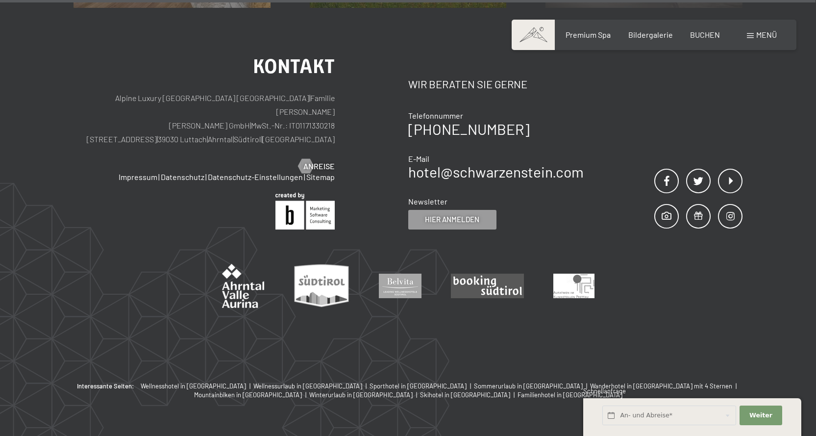
scroll to position [4623, 0]
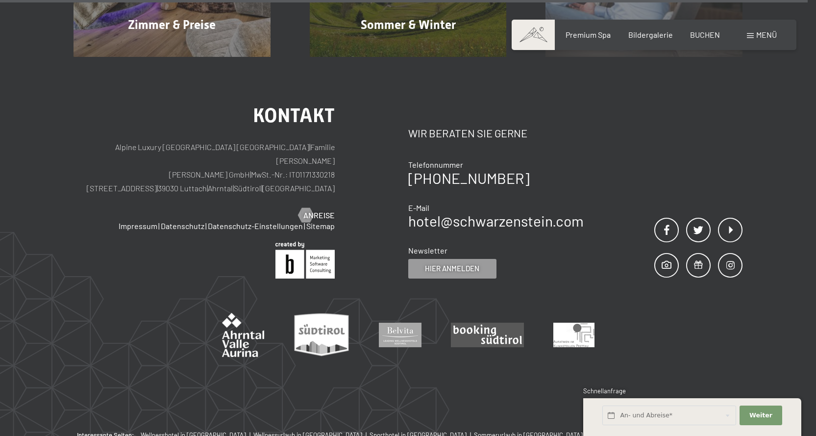
click at [765, 36] on span "Menü" at bounding box center [766, 34] width 21 height 9
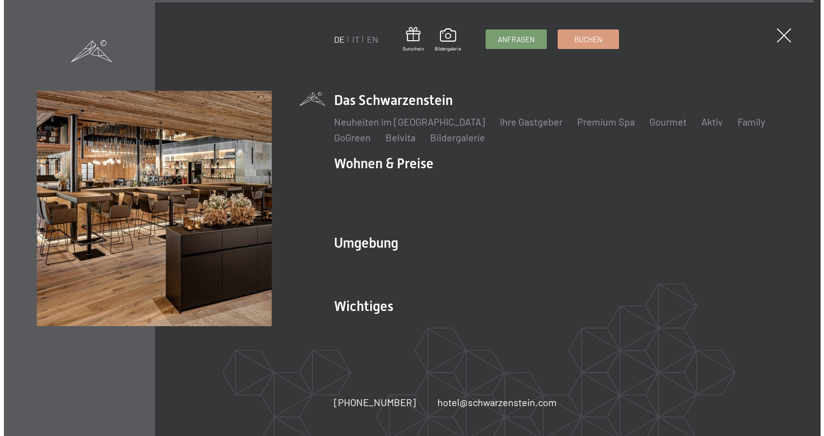
scroll to position [4647, 0]
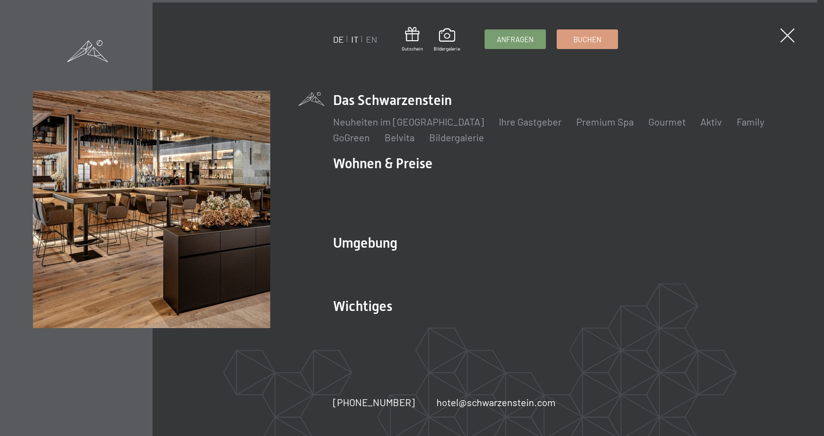
click at [356, 42] on link "IT" at bounding box center [354, 39] width 7 height 11
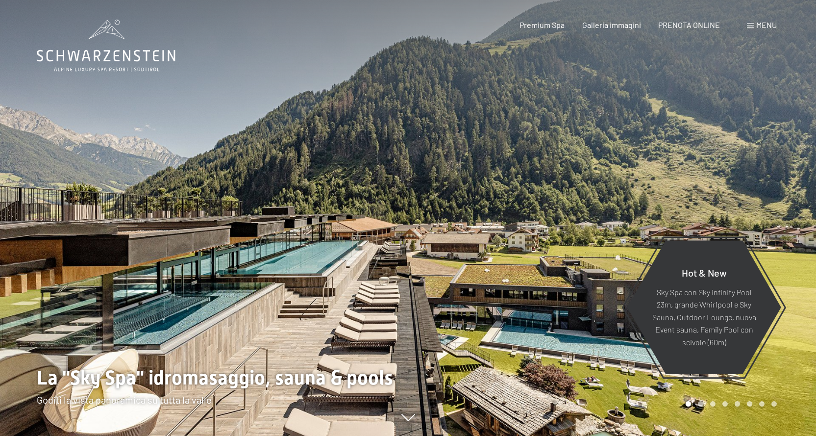
click at [765, 25] on span "Menu" at bounding box center [766, 24] width 21 height 9
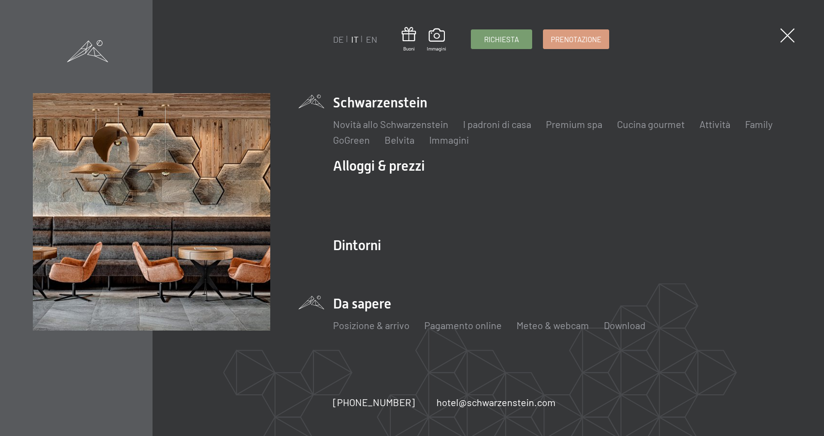
click at [367, 305] on li "Da sapere Posizione & arrivo Pagamento online Meteo & webcam Download" at bounding box center [562, 318] width 458 height 49
click at [393, 329] on link "Posizione & arrivo" at bounding box center [371, 325] width 76 height 12
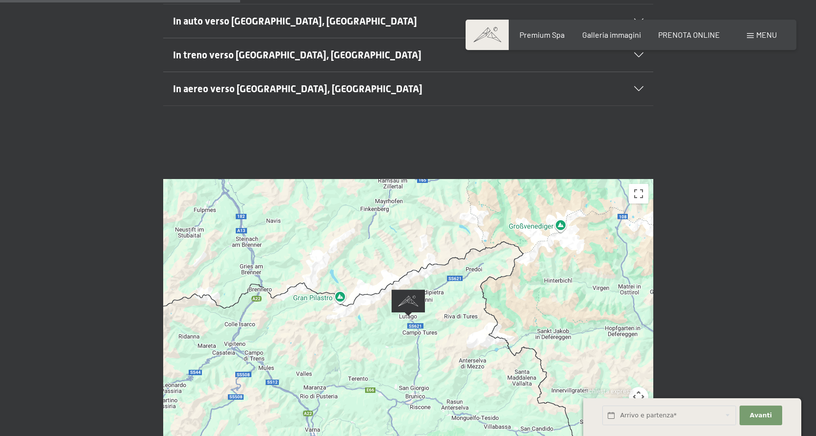
scroll to position [343, 0]
